Goal: Check status: Check status

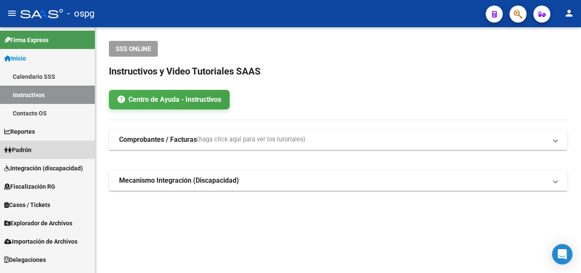
click at [33, 142] on link "Padrón" at bounding box center [47, 149] width 95 height 18
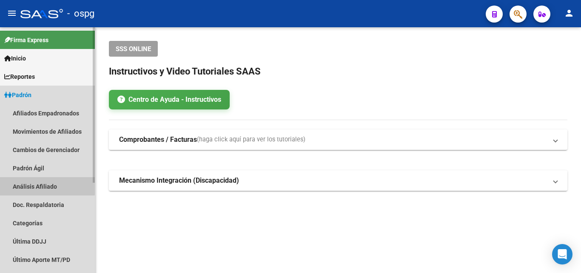
click at [29, 181] on link "Análisis Afiliado" at bounding box center [47, 186] width 95 height 18
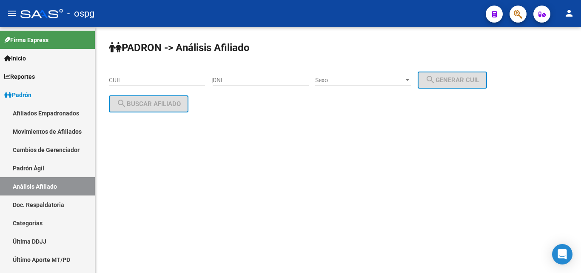
click at [115, 82] on input "CUIL" at bounding box center [157, 80] width 96 height 7
paste input "20-37390643-4"
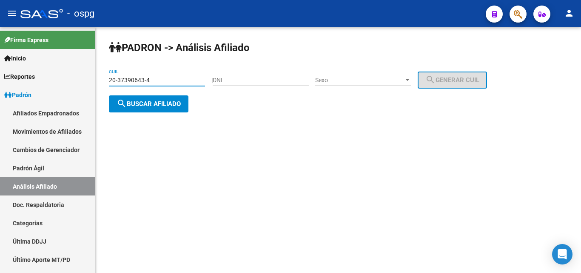
type input "20-37390643-4"
click at [140, 104] on span "search Buscar afiliado" at bounding box center [148, 104] width 64 height 8
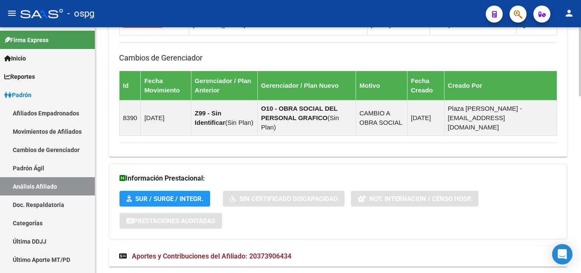
scroll to position [628, 0]
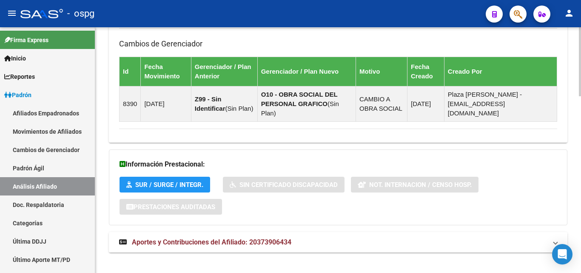
click at [256, 232] on mat-expansion-panel-header "Aportes y Contribuciones del Afiliado: 20373906434" at bounding box center [338, 242] width 458 height 20
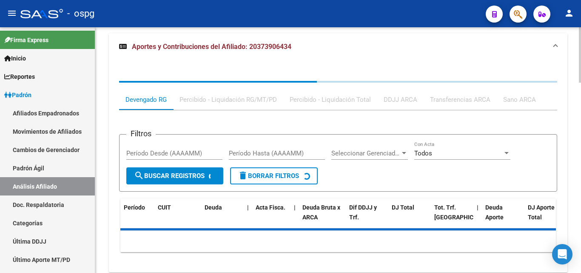
scroll to position [840, 0]
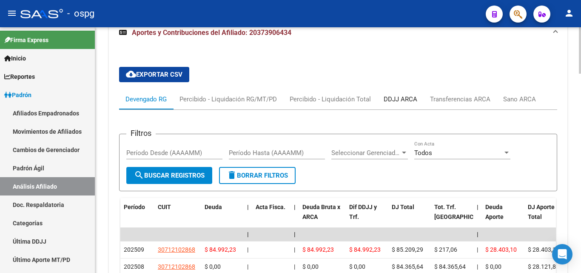
click at [396, 94] on div "DDJJ ARCA" at bounding box center [401, 98] width 34 height 9
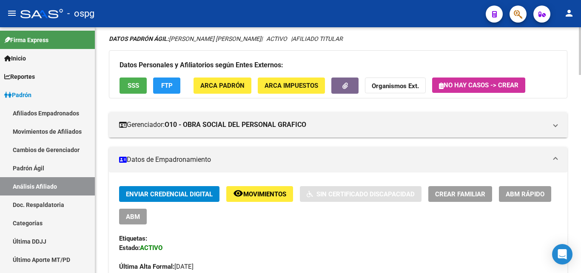
scroll to position [0, 0]
